Goal: Navigation & Orientation: Find specific page/section

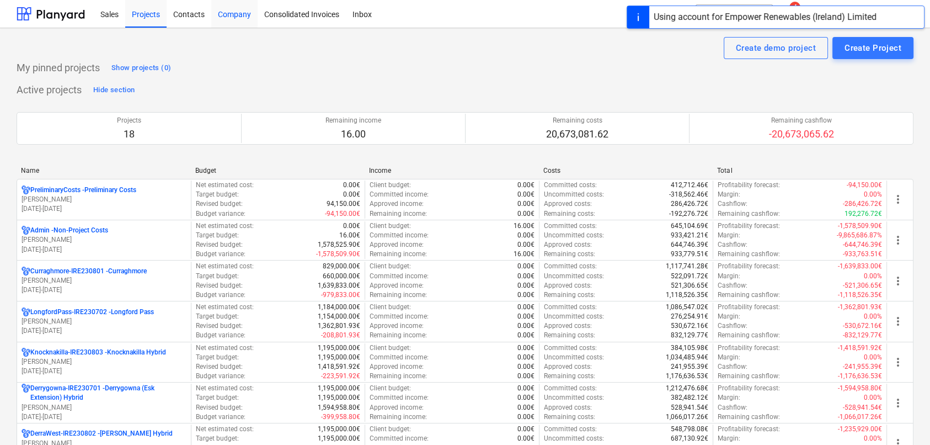
click at [231, 16] on div "Company" at bounding box center [234, 13] width 46 height 28
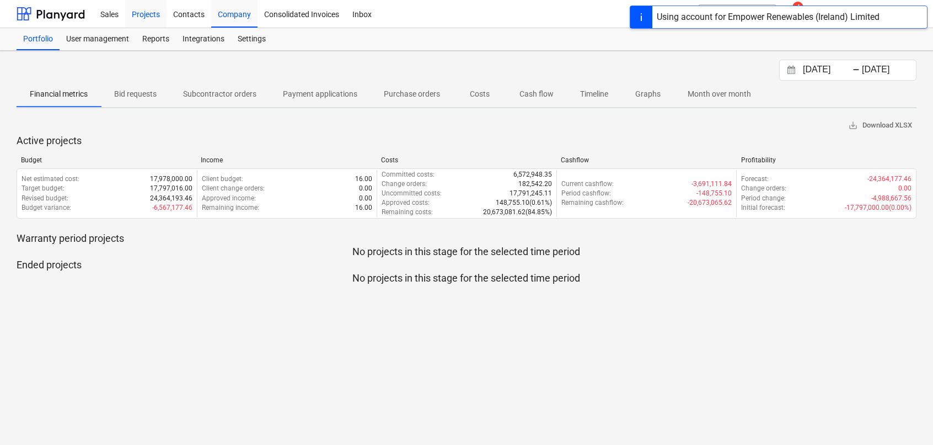
click at [145, 15] on div "Projects" at bounding box center [145, 13] width 41 height 28
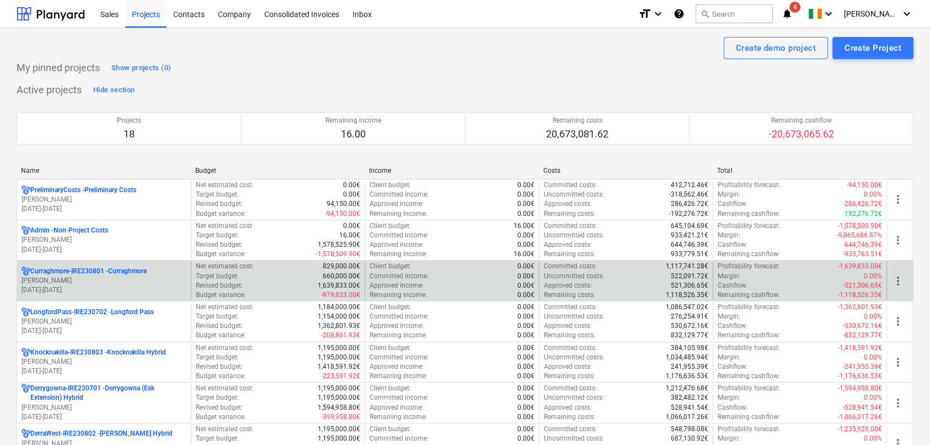
click at [54, 277] on p "[PERSON_NAME]" at bounding box center [104, 280] width 165 height 9
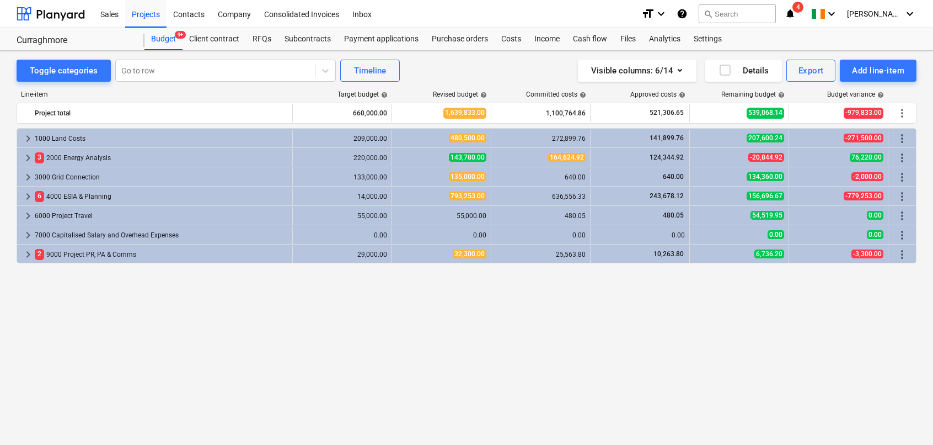
drag, startPoint x: 552, startPoint y: 399, endPoint x: 544, endPoint y: 396, distance: 7.9
click at [552, 399] on div "Line-item Target budget help Revised budget help Committed costs help Approved …" at bounding box center [467, 247] width 900 height 330
click at [339, 362] on div "keyboard_arrow_right 1000 Land Costs 209,000.00 480,500.00 272,899.76 141,899.7…" at bounding box center [467, 263] width 900 height 271
click at [378, 70] on div "Timeline" at bounding box center [370, 70] width 32 height 14
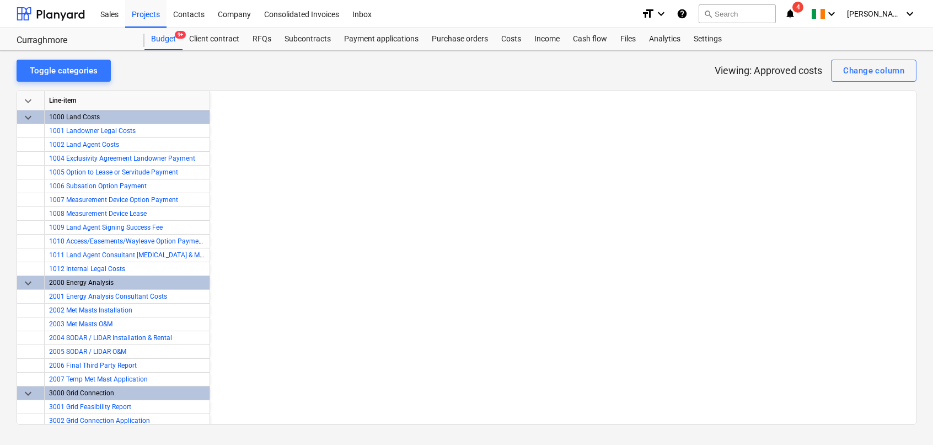
scroll to position [0, 3599]
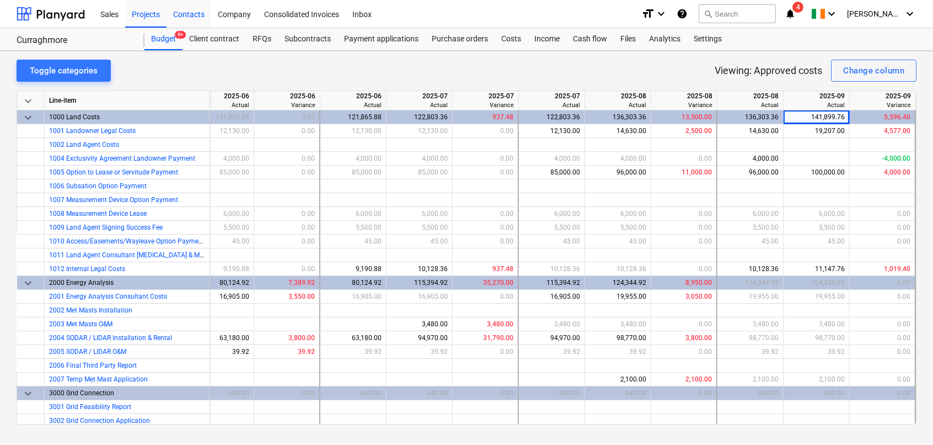
click at [184, 10] on div "Contacts" at bounding box center [189, 13] width 45 height 28
click at [222, 17] on div "Company" at bounding box center [234, 13] width 46 height 28
click at [239, 14] on div "Company" at bounding box center [234, 13] width 46 height 28
click at [306, 16] on div "Consolidated Invoices" at bounding box center [302, 13] width 88 height 28
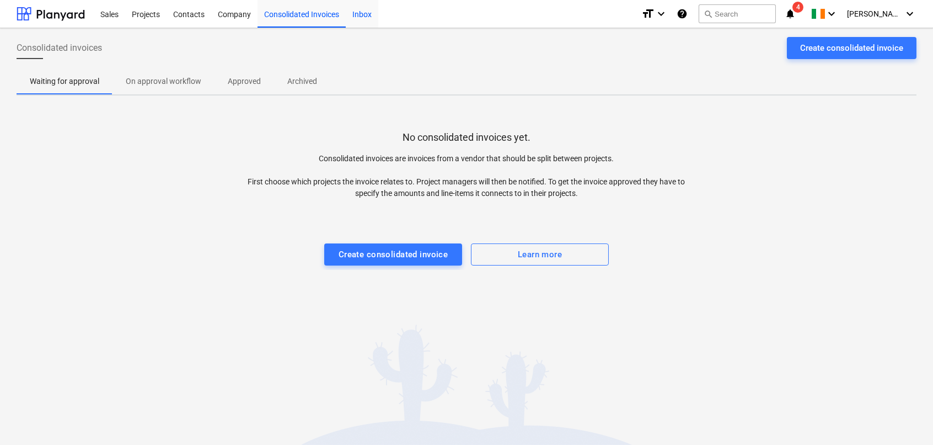
click at [359, 12] on div "Inbox" at bounding box center [362, 13] width 33 height 28
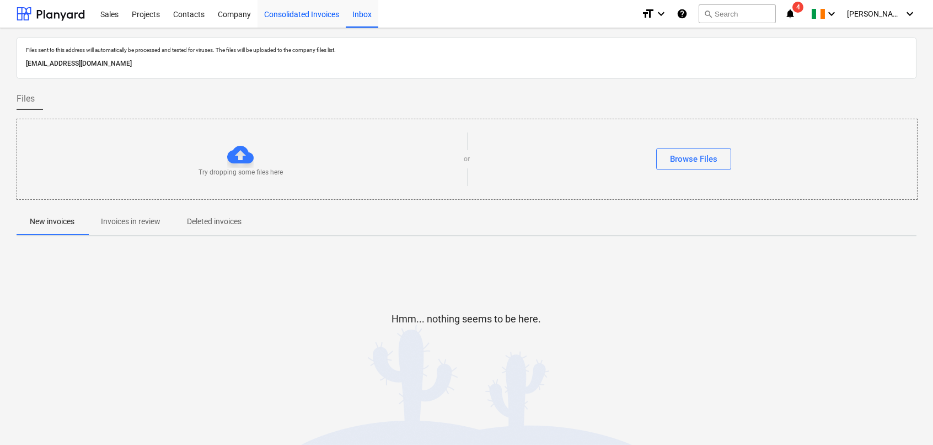
click at [312, 18] on div "Consolidated Invoices" at bounding box center [302, 13] width 88 height 28
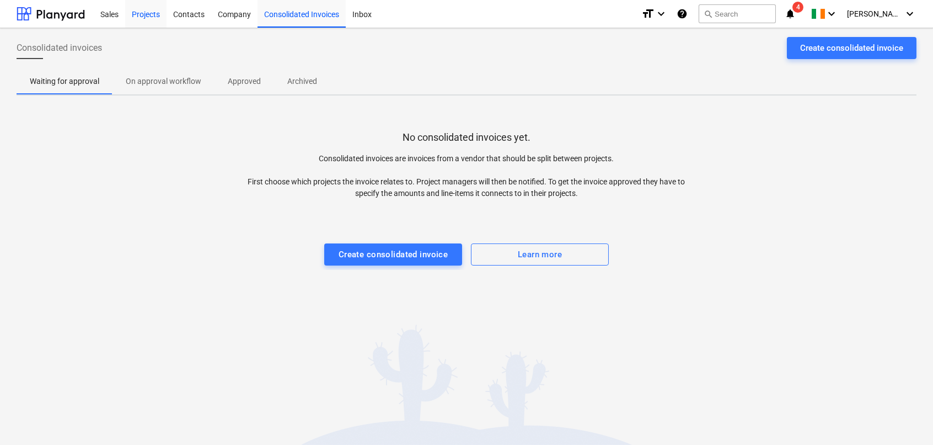
click at [150, 15] on div "Projects" at bounding box center [145, 13] width 41 height 28
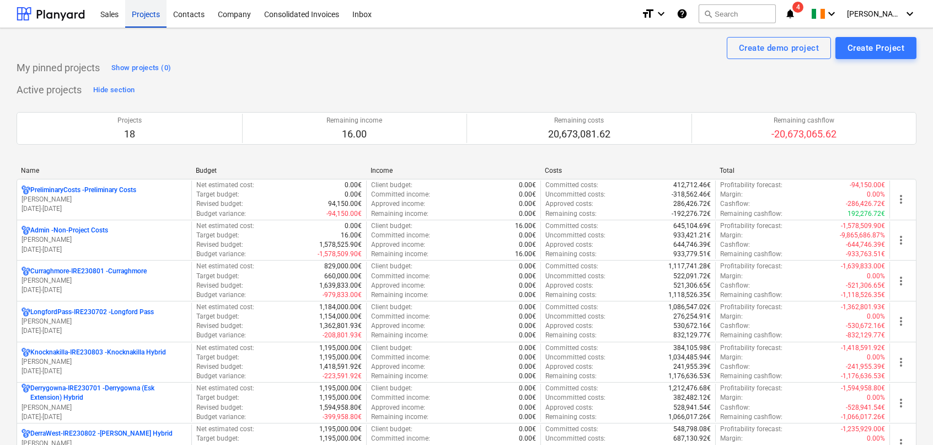
click at [149, 13] on div "Projects" at bounding box center [145, 13] width 41 height 28
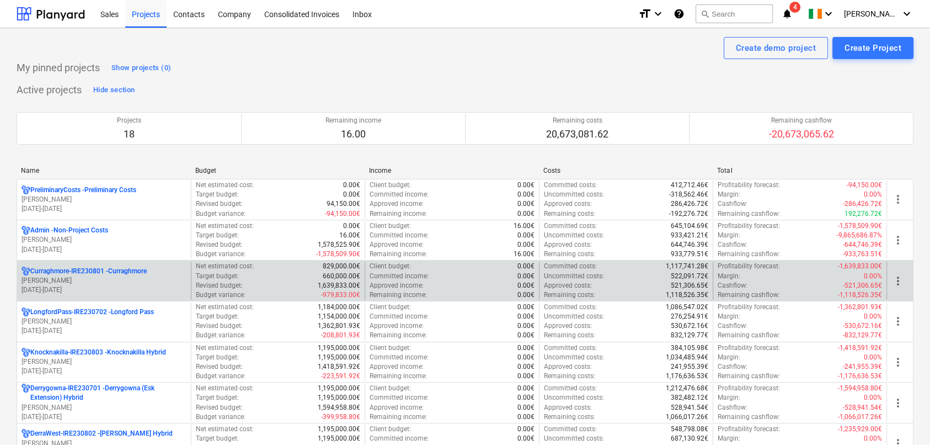
click at [896, 276] on span "more_vert" at bounding box center [897, 280] width 13 height 13
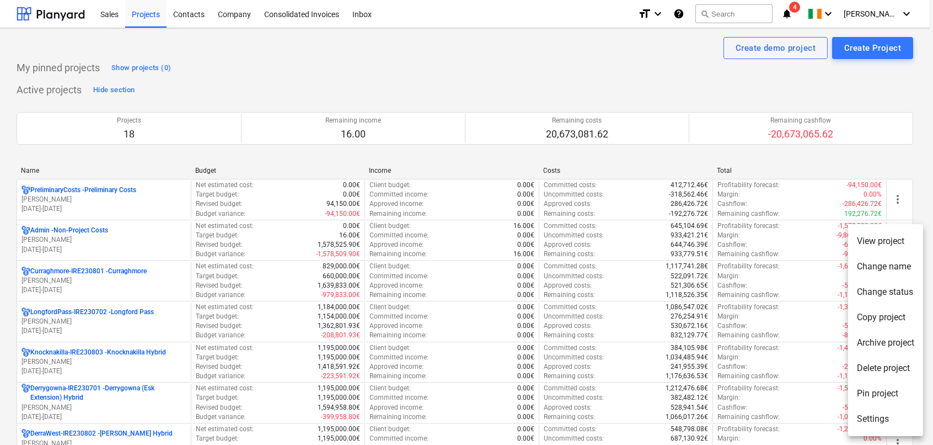
click at [53, 270] on div at bounding box center [466, 222] width 933 height 445
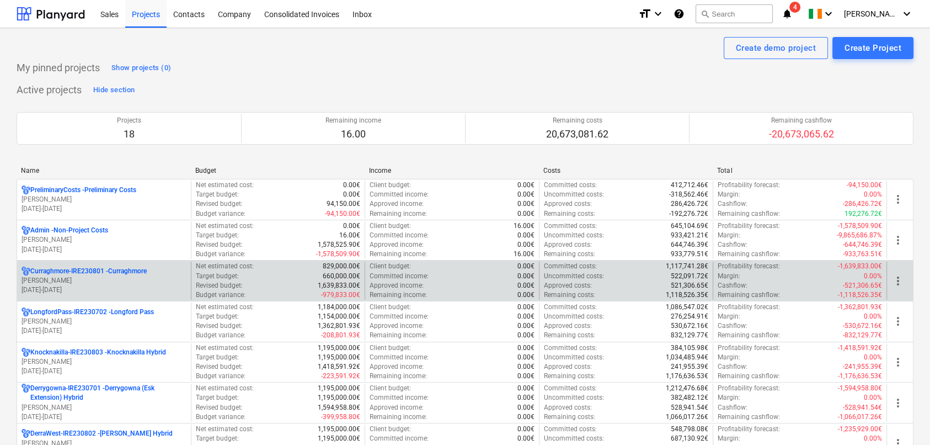
click at [77, 270] on p "Curraghmore-IRE230801 - [GEOGRAPHIC_DATA]" at bounding box center [88, 270] width 116 height 9
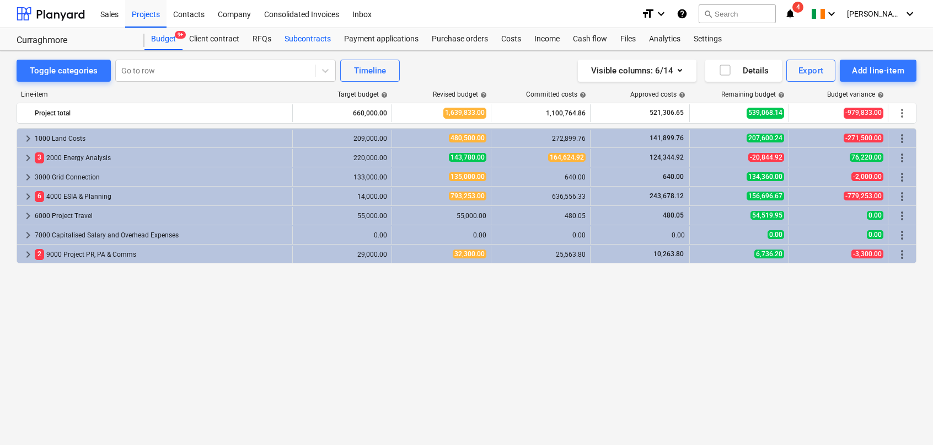
click at [309, 42] on div "Subcontracts" at bounding box center [308, 39] width 60 height 22
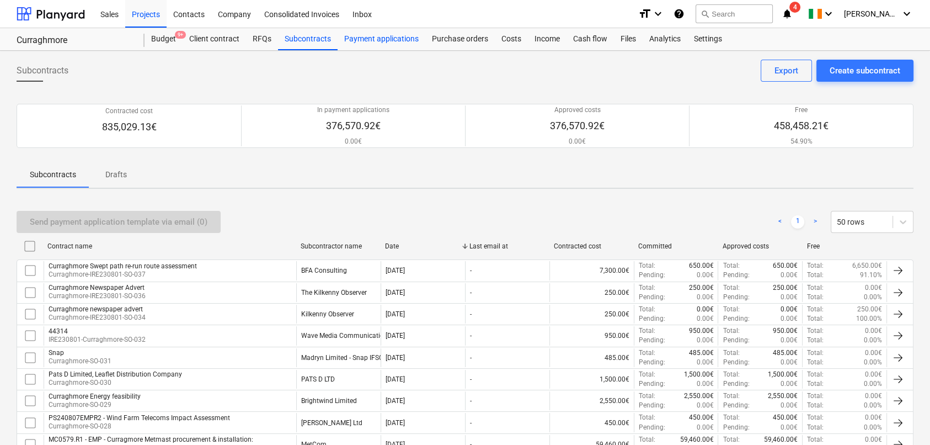
click at [364, 45] on div "Payment applications" at bounding box center [382, 39] width 88 height 22
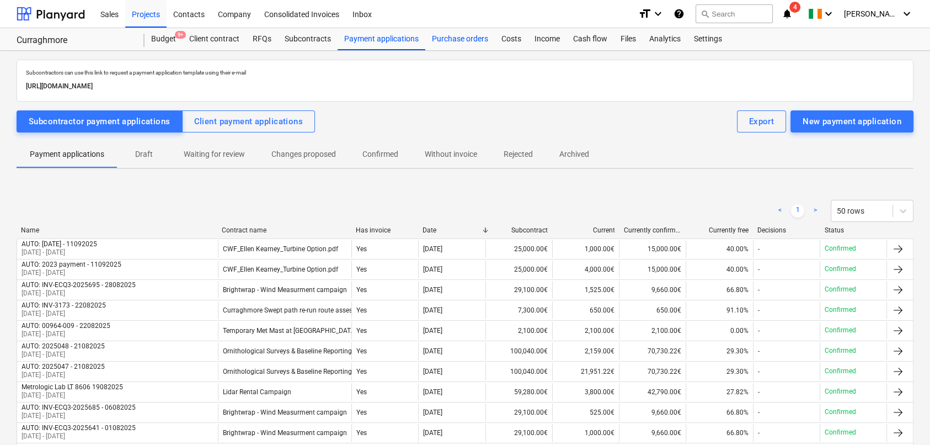
click at [444, 41] on div "Purchase orders" at bounding box center [460, 39] width 70 height 22
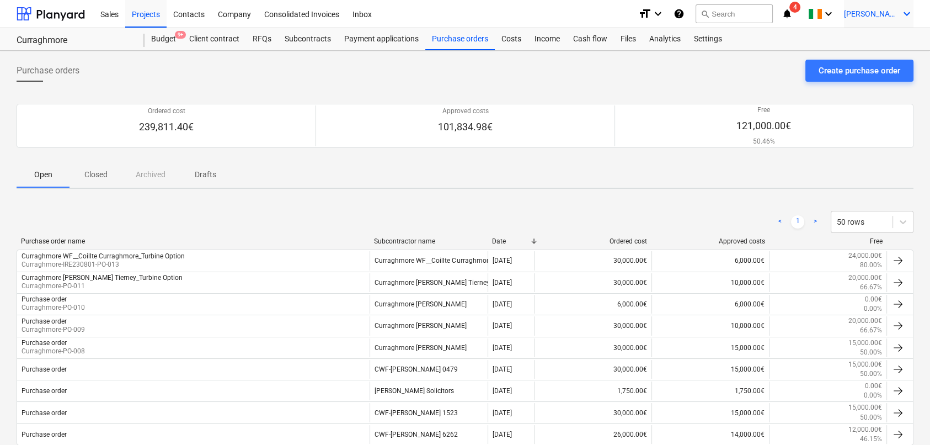
click at [889, 14] on span "[PERSON_NAME]" at bounding box center [871, 13] width 55 height 9
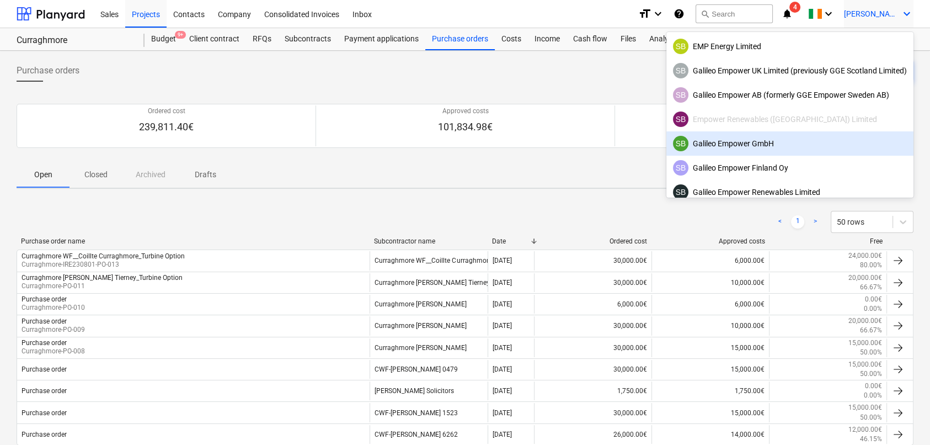
click at [740, 145] on div "SB Galileo Empower GmbH" at bounding box center [790, 143] width 234 height 15
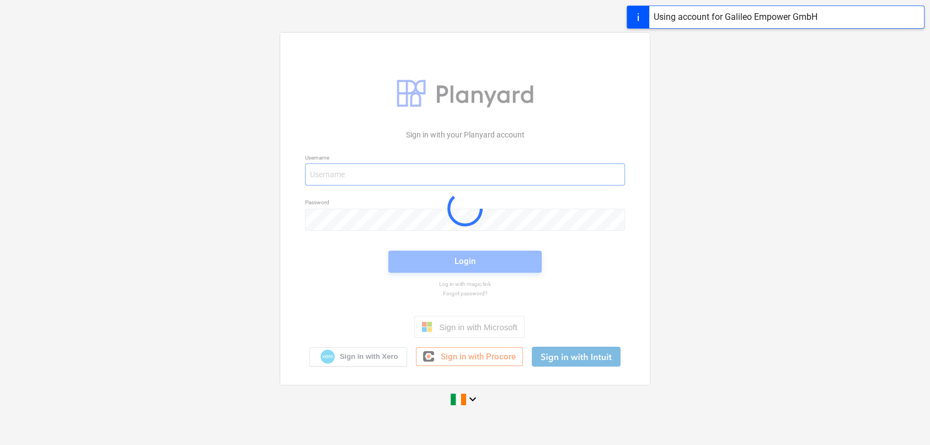
type input "[EMAIL_ADDRESS][DOMAIN_NAME]"
